Goal: Information Seeking & Learning: Learn about a topic

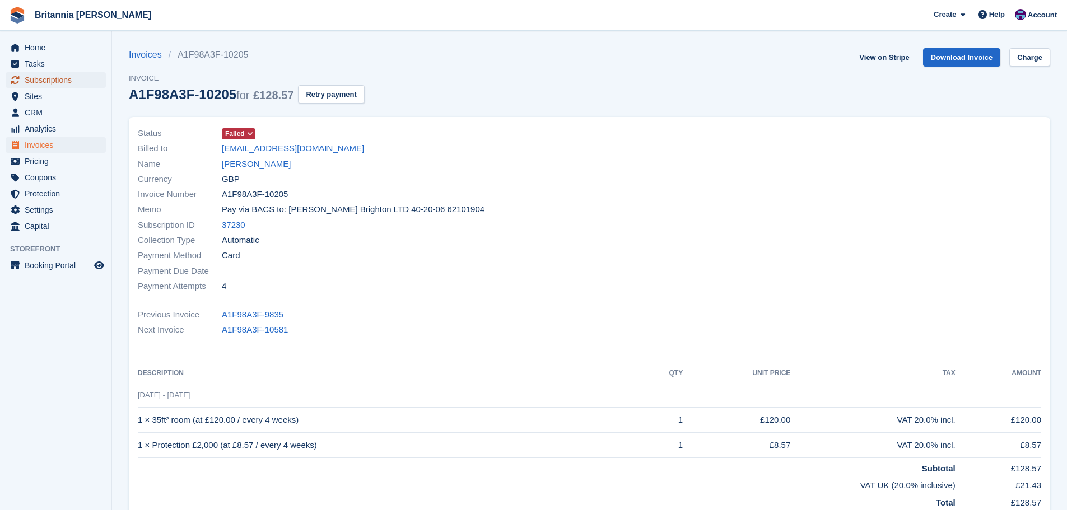
click at [57, 78] on span "Subscriptions" at bounding box center [58, 80] width 67 height 16
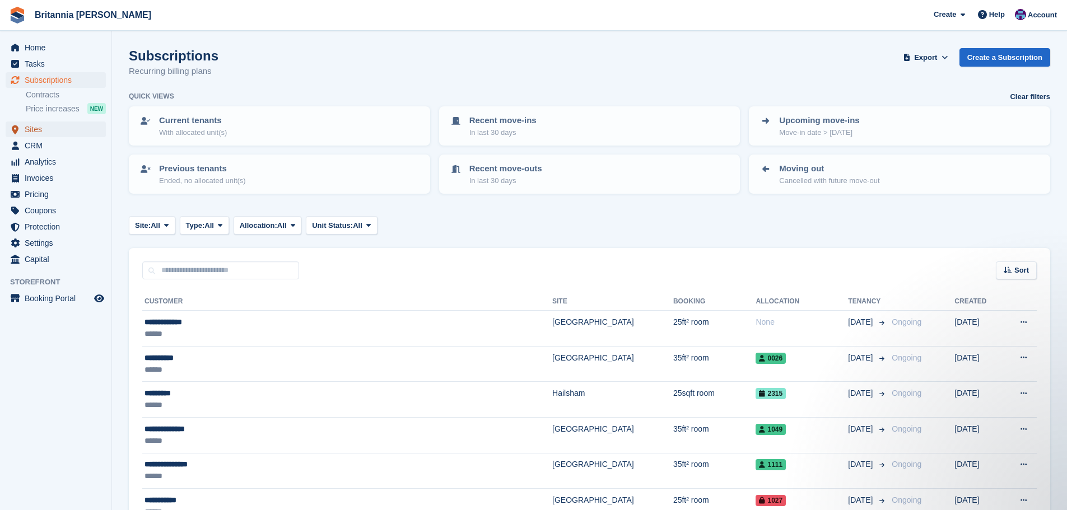
click at [33, 133] on span "Sites" at bounding box center [58, 130] width 67 height 16
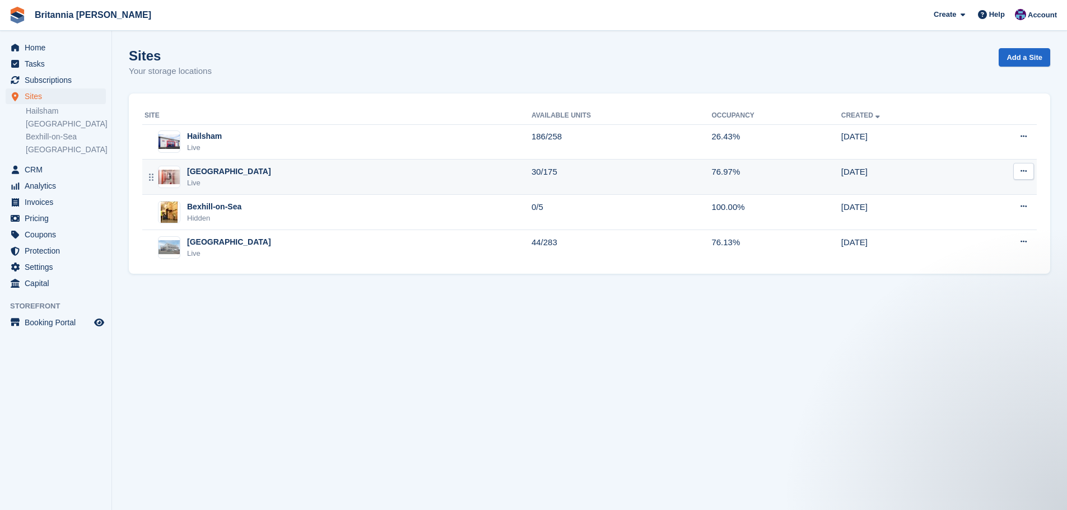
click at [208, 173] on div "[GEOGRAPHIC_DATA]" at bounding box center [229, 172] width 84 height 12
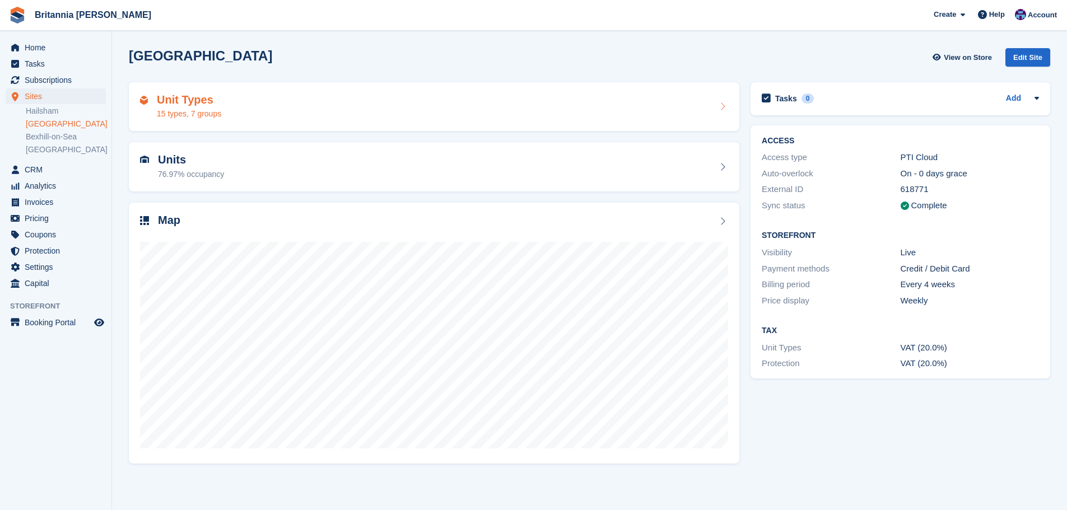
click at [233, 111] on div "Unit Types 15 types, 7 groups" at bounding box center [434, 107] width 588 height 27
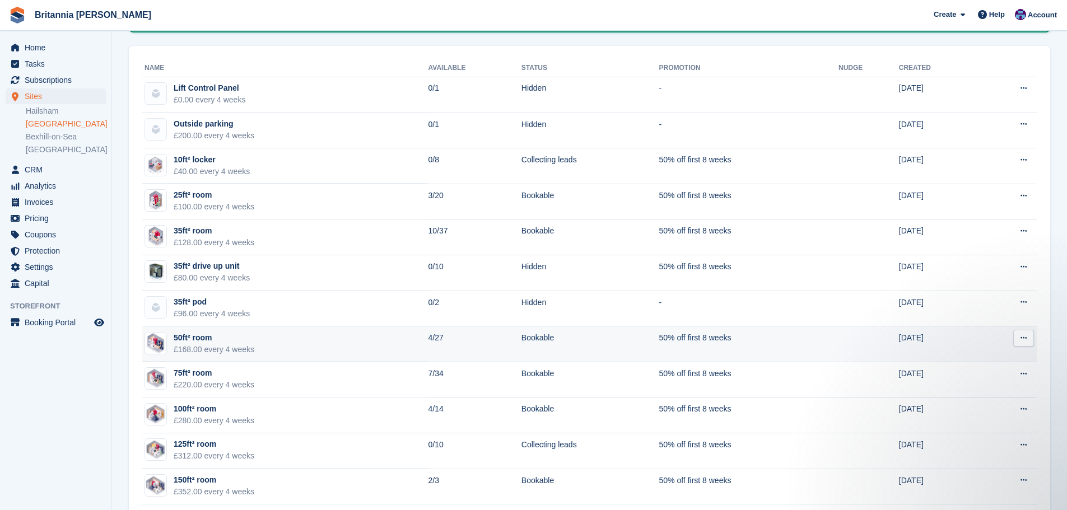
click at [429, 347] on td "4/27" at bounding box center [475, 345] width 93 height 36
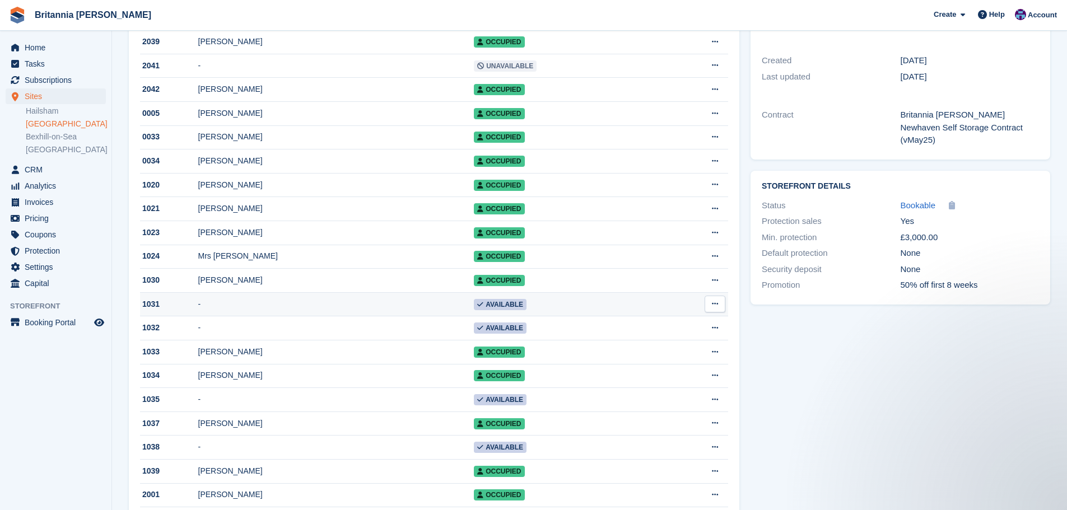
scroll to position [392, 0]
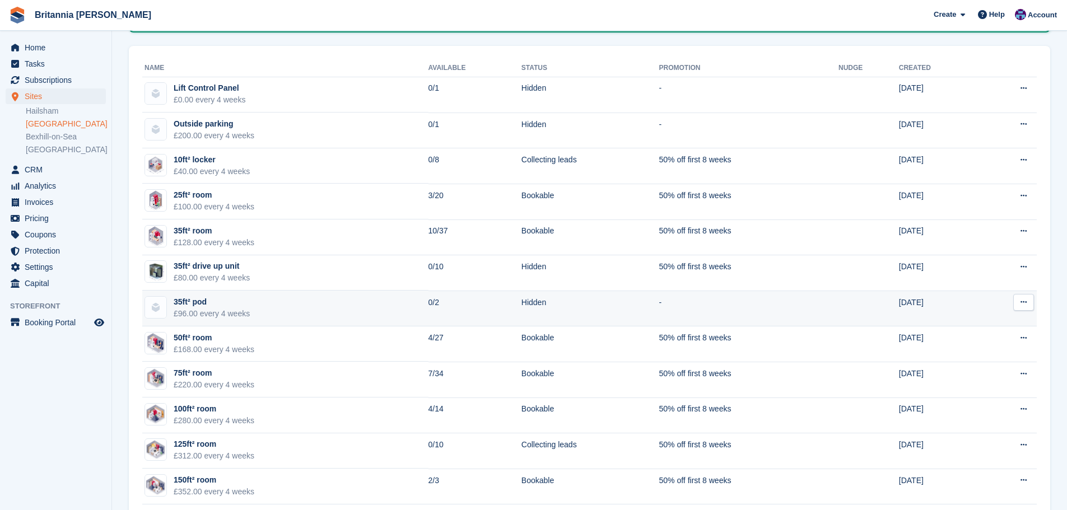
scroll to position [112, 0]
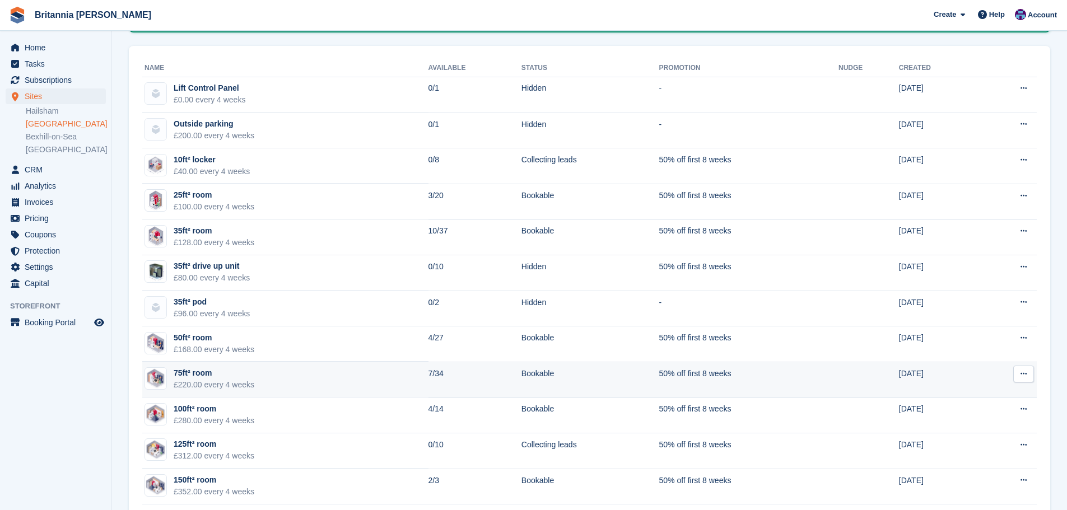
click at [241, 387] on div "£220.00 every 4 weeks" at bounding box center [214, 385] width 81 height 12
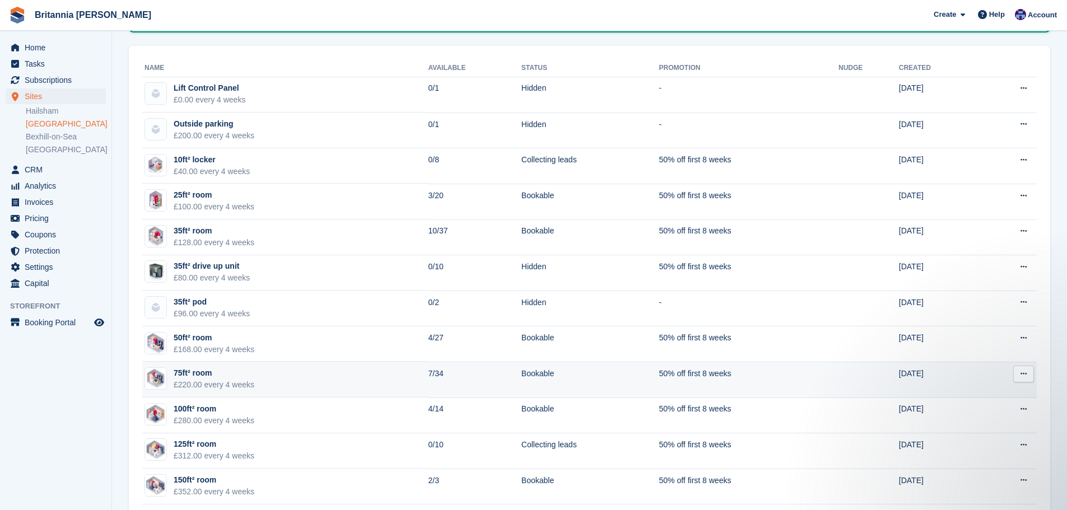
scroll to position [0, 0]
click at [222, 378] on div "75ft² room" at bounding box center [214, 374] width 81 height 12
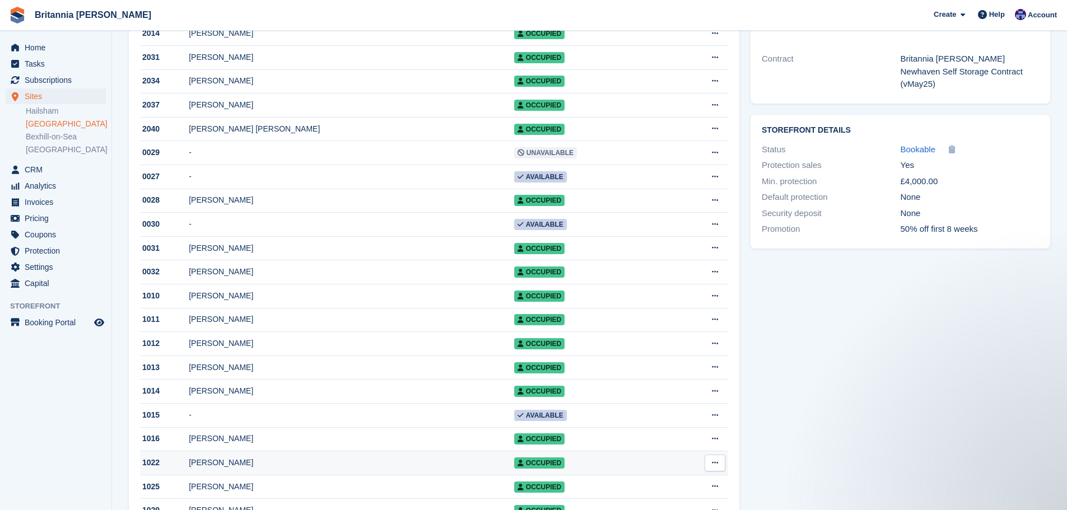
scroll to position [280, 0]
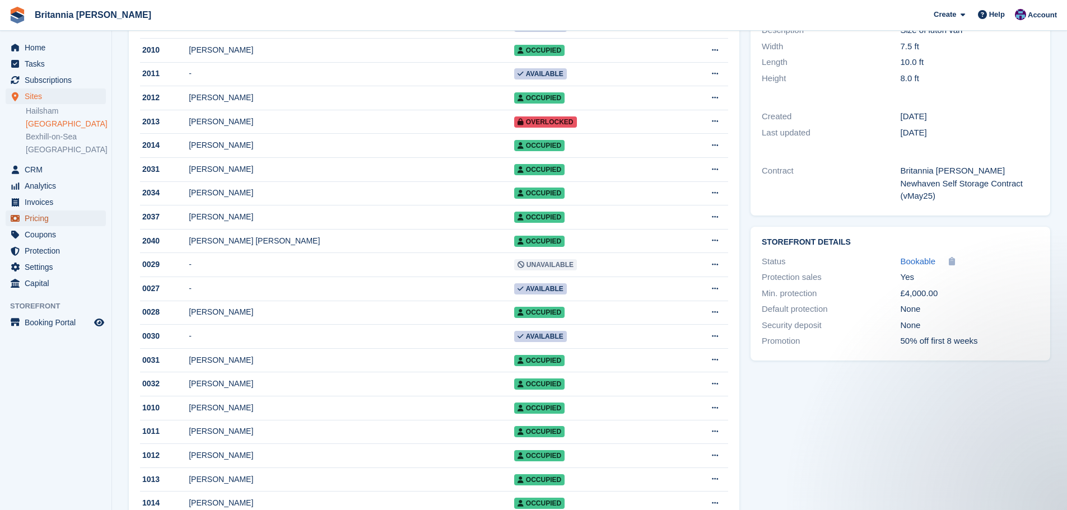
click at [40, 216] on span "Pricing" at bounding box center [58, 219] width 67 height 16
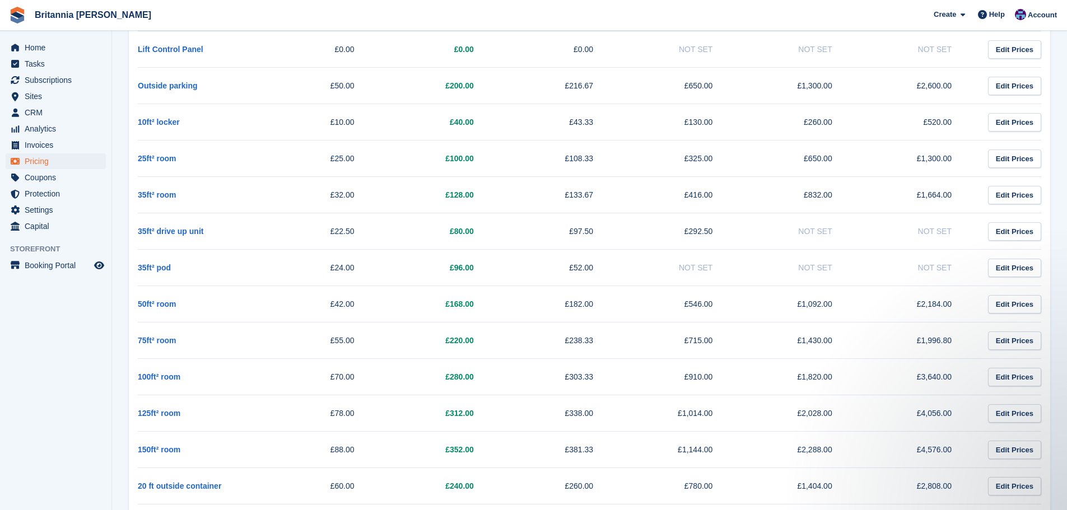
drag, startPoint x: 362, startPoint y: 344, endPoint x: 326, endPoint y: 345, distance: 36.4
click at [326, 345] on td "£55.00" at bounding box center [316, 341] width 119 height 36
